Goal: Task Accomplishment & Management: Use online tool/utility

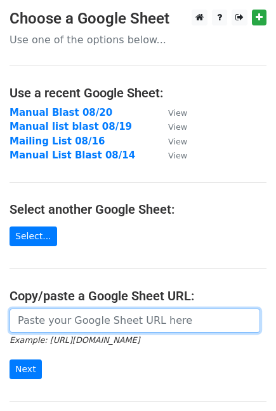
click at [78, 317] on input "url" at bounding box center [135, 320] width 251 height 24
paste input "[URL][DOMAIN_NAME]"
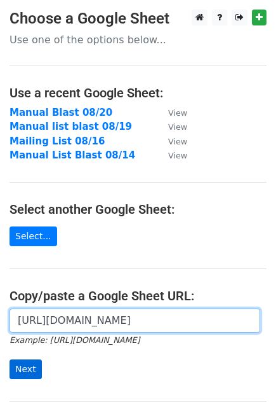
type input "[URL][DOMAIN_NAME]"
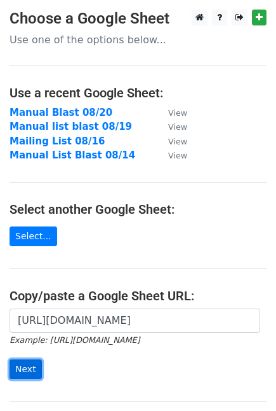
scroll to position [0, 0]
click at [20, 367] on input "Next" at bounding box center [26, 369] width 32 height 20
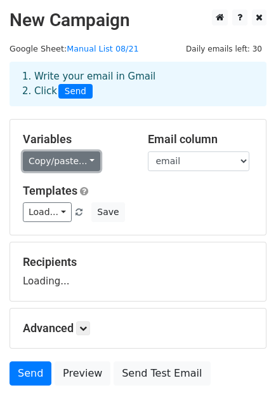
click at [46, 158] on link "Copy/paste..." at bounding box center [62, 161] width 78 height 20
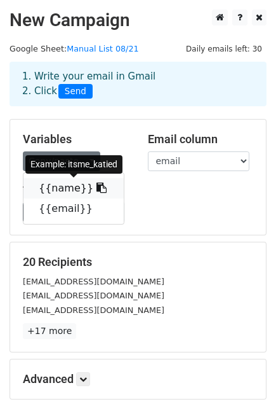
click at [48, 186] on link "{{name}}" at bounding box center [74, 188] width 100 height 20
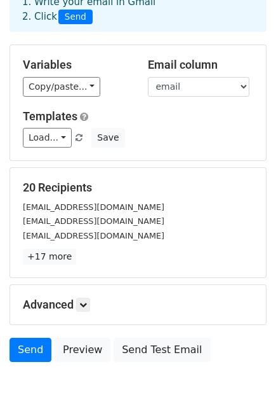
scroll to position [134, 0]
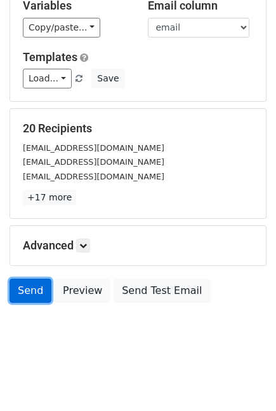
click at [36, 289] on link "Send" at bounding box center [31, 290] width 42 height 24
